Goal: Information Seeking & Learning: Learn about a topic

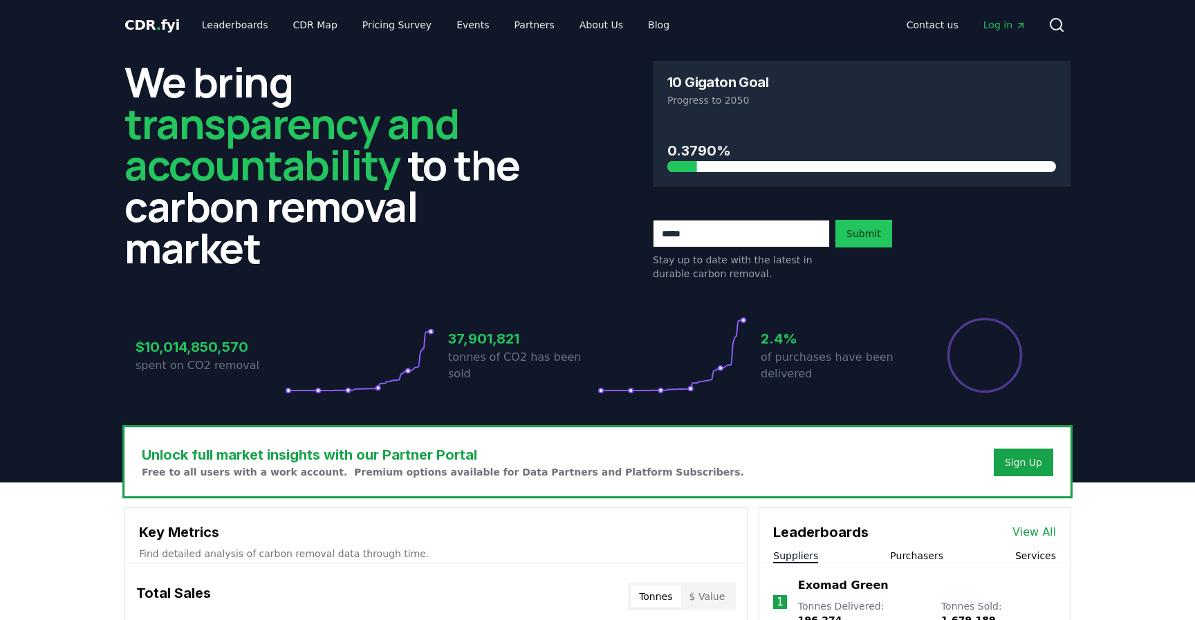
scroll to position [434, 0]
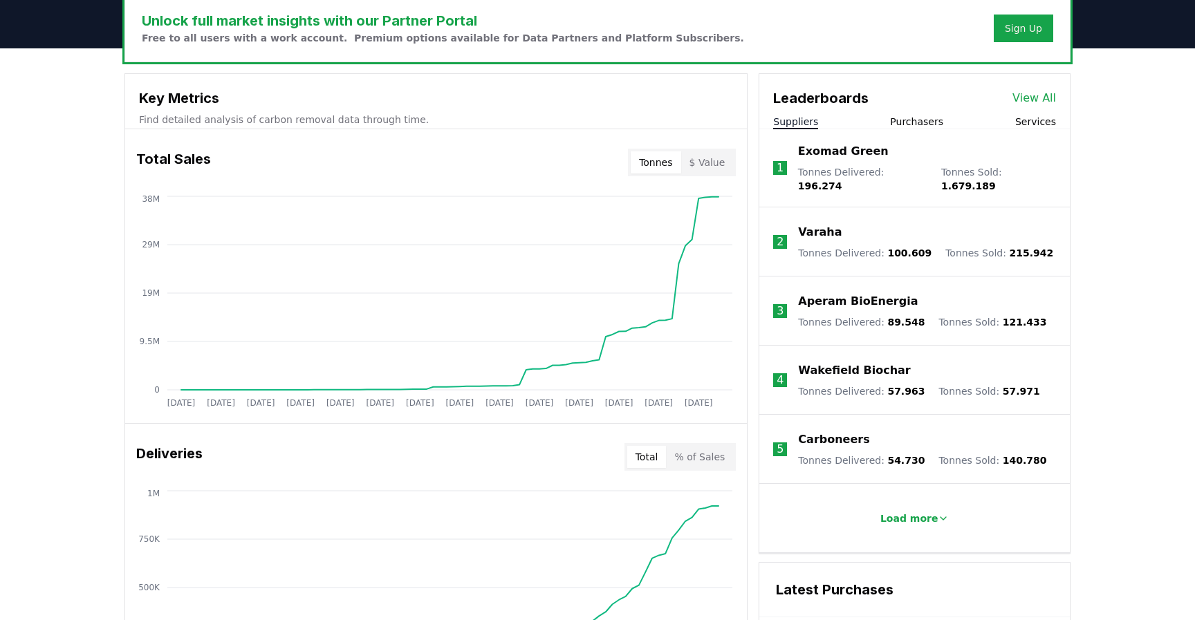
click at [922, 116] on button "Purchasers" at bounding box center [916, 122] width 53 height 14
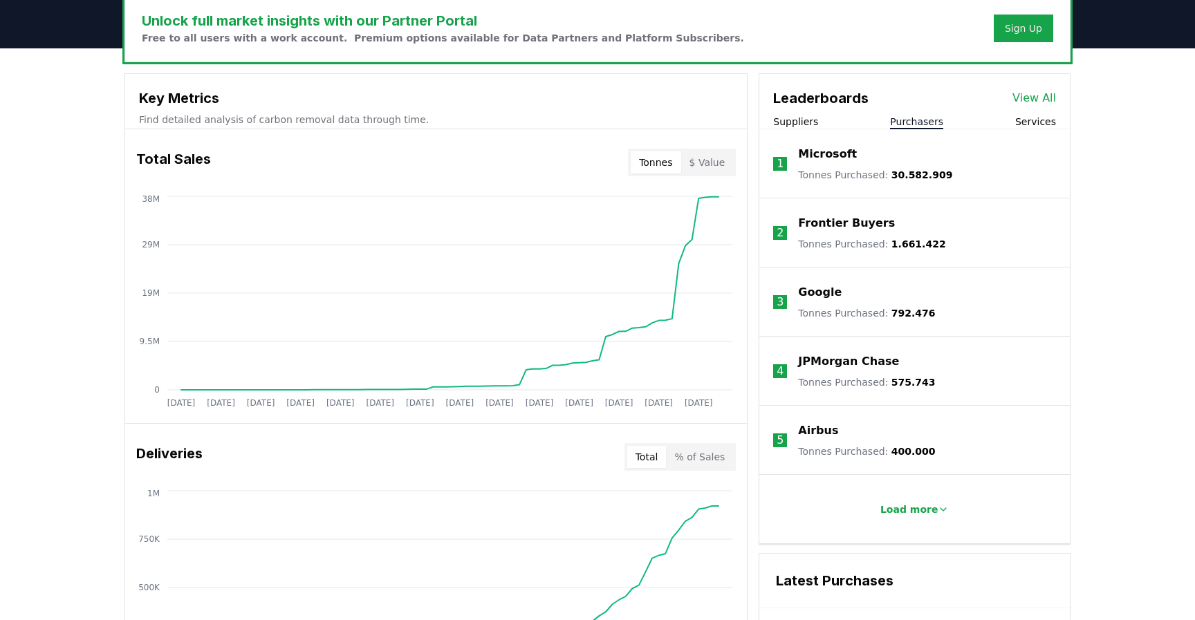
click at [850, 226] on p "Frontier Buyers" at bounding box center [846, 223] width 97 height 17
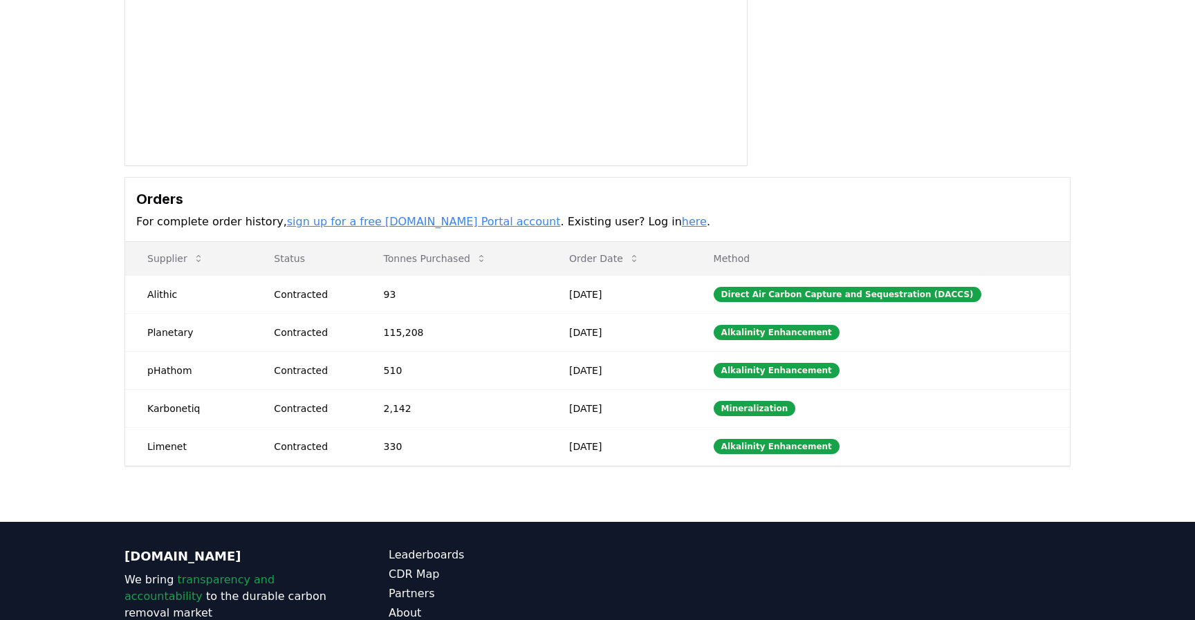
scroll to position [241, 0]
